Goal: Information Seeking & Learning: Find specific fact

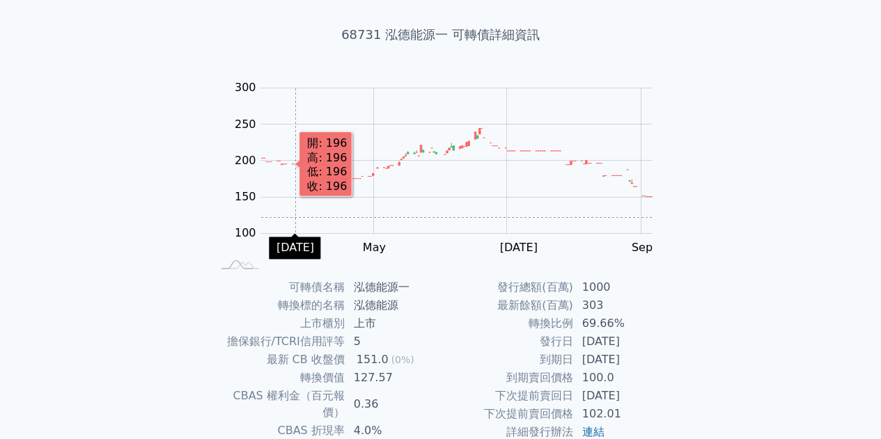
scroll to position [70, 0]
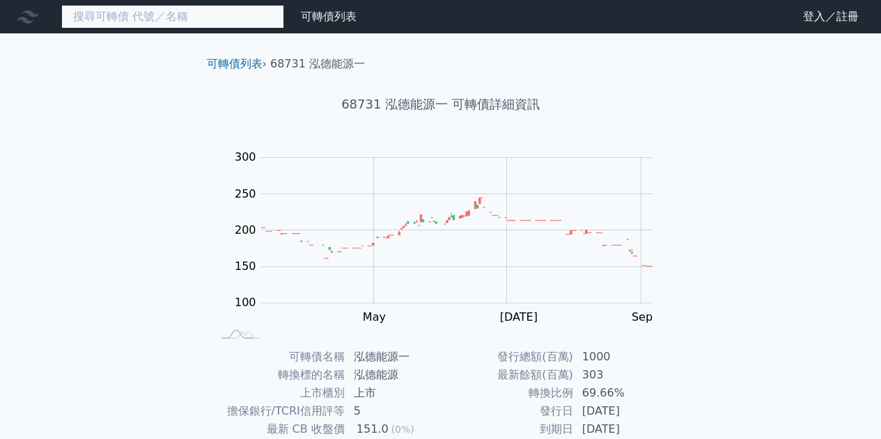
click at [190, 17] on input at bounding box center [172, 17] width 223 height 24
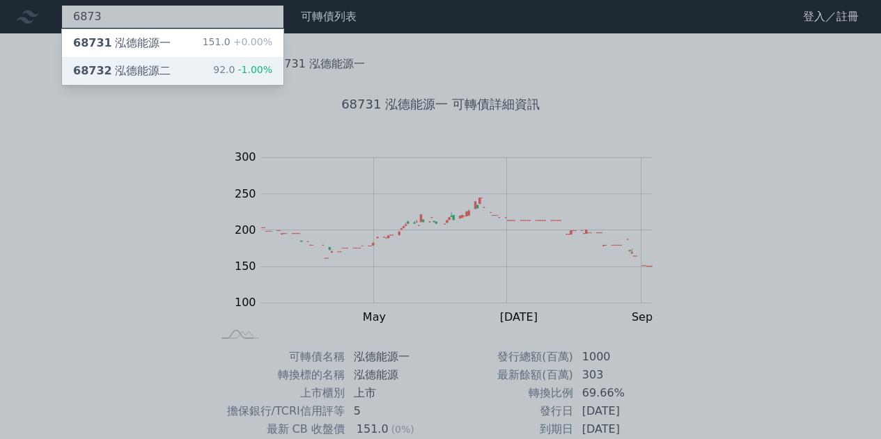
type input "6873"
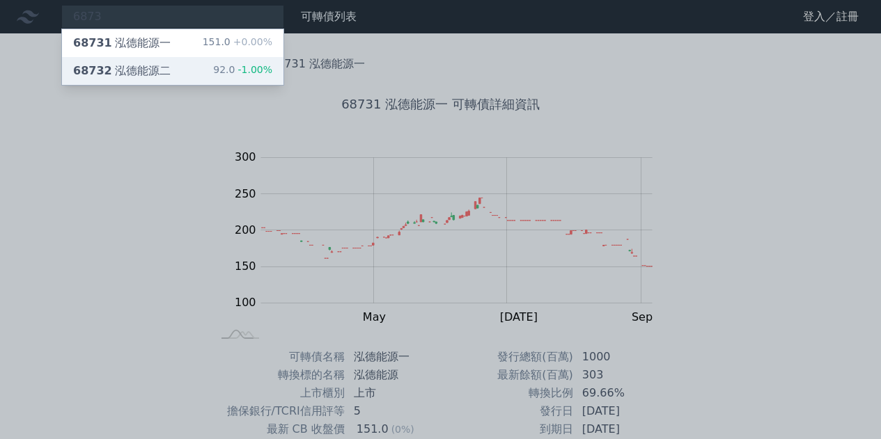
click at [189, 70] on div "68732 泓德能源二 92.0 -1.00%" at bounding box center [172, 71] width 221 height 28
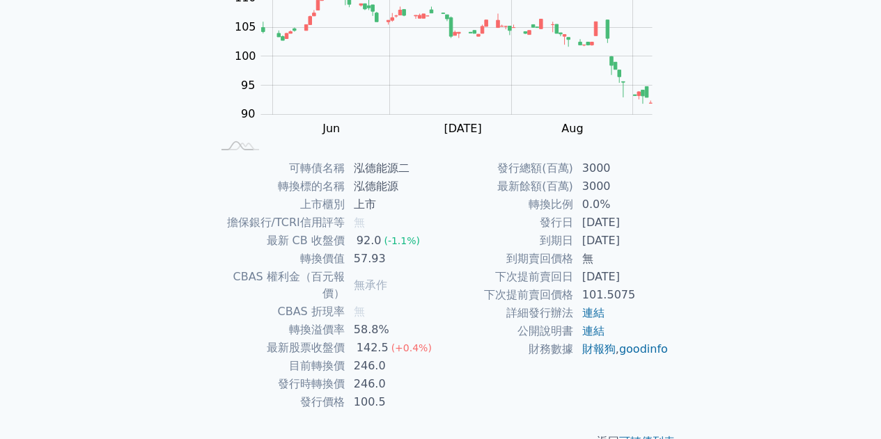
scroll to position [205, 0]
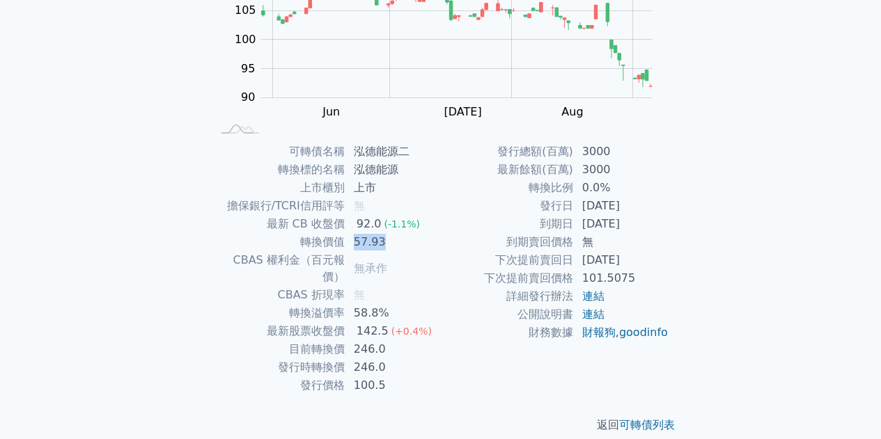
drag, startPoint x: 350, startPoint y: 239, endPoint x: 395, endPoint y: 242, distance: 44.6
click at [395, 242] on td "57.93" at bounding box center [392, 242] width 95 height 18
drag, startPoint x: 357, startPoint y: 313, endPoint x: 395, endPoint y: 316, distance: 38.4
click at [395, 322] on td "142.5 (+0.4%)" at bounding box center [392, 331] width 95 height 18
click at [395, 358] on td "246.0" at bounding box center [392, 367] width 95 height 18
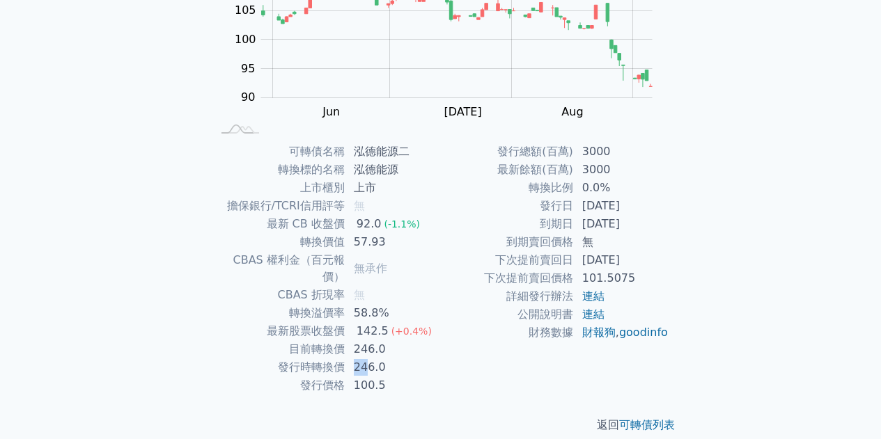
drag, startPoint x: 361, startPoint y: 347, endPoint x: 349, endPoint y: 345, distance: 12.0
click at [349, 358] on td "246.0" at bounding box center [392, 367] width 95 height 18
click at [381, 358] on td "246.0" at bounding box center [392, 367] width 95 height 18
drag, startPoint x: 645, startPoint y: 219, endPoint x: 526, endPoint y: 222, distance: 119.1
click at [526, 222] on tr "到期日 2030-05-29" at bounding box center [555, 224] width 228 height 18
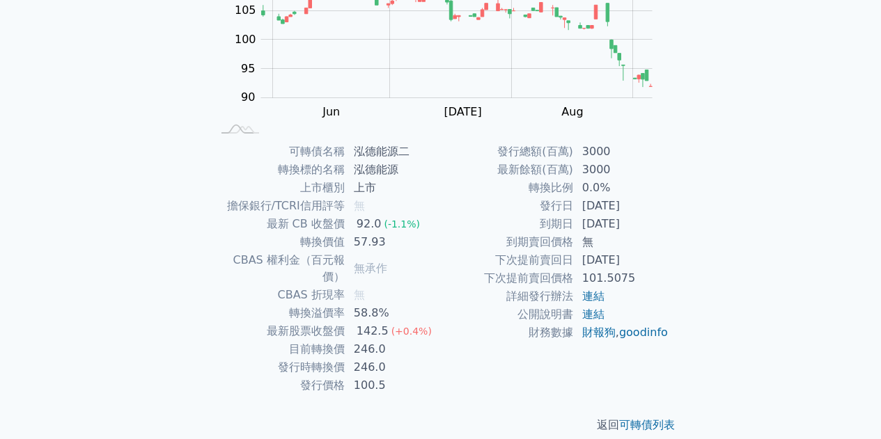
click at [524, 222] on td "到期日" at bounding box center [507, 224] width 133 height 18
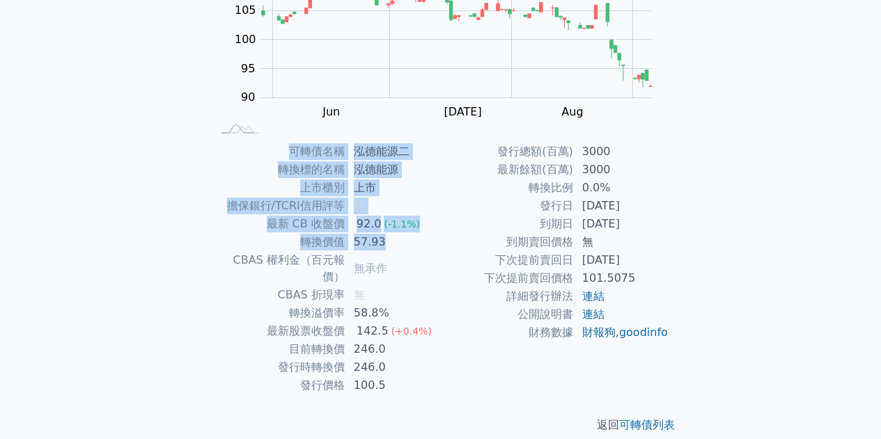
drag, startPoint x: 387, startPoint y: 242, endPoint x: 243, endPoint y: 143, distance: 174.7
click at [243, 143] on tbody "可轉債名稱 泓德能源二 轉換標的名稱 泓德能源 上市櫃別 上市 擔保銀行/TCRI信用評等 無 最新 CB 收盤價 92.0 (-1.1%) 轉換價值 57.…" at bounding box center [326, 269] width 228 height 252
click at [260, 187] on td "上市櫃別" at bounding box center [278, 188] width 133 height 18
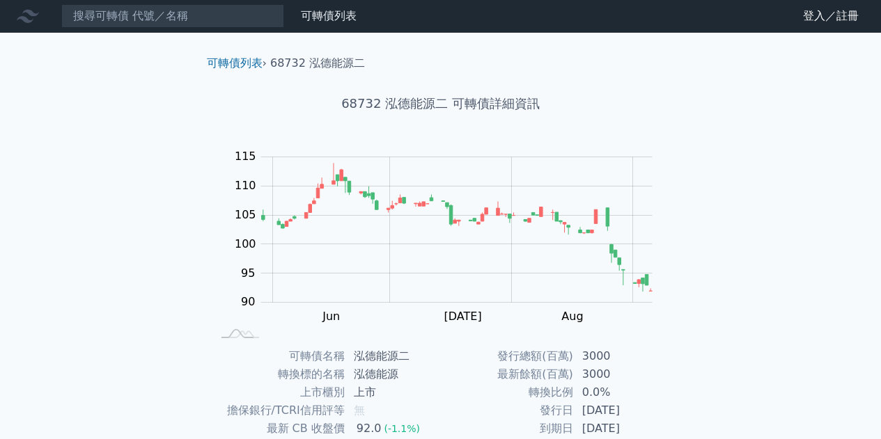
scroll to position [0, 0]
